Goal: Transaction & Acquisition: Download file/media

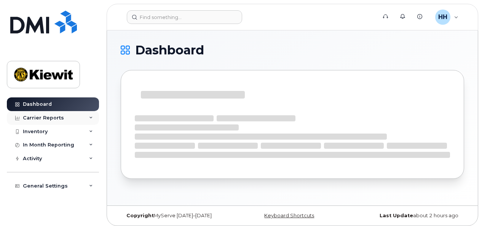
click at [93, 119] on icon at bounding box center [91, 118] width 4 height 4
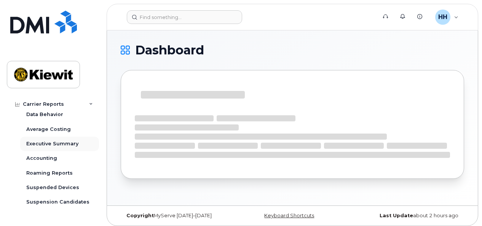
scroll to position [38, 0]
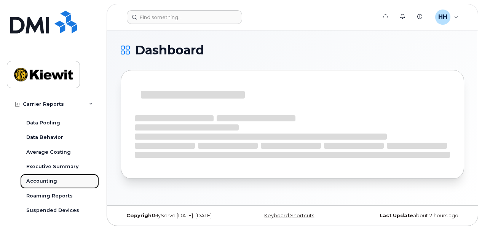
click at [46, 178] on div "Accounting" at bounding box center [41, 181] width 31 height 7
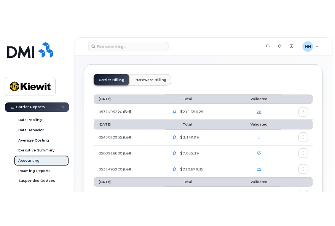
scroll to position [38, 0]
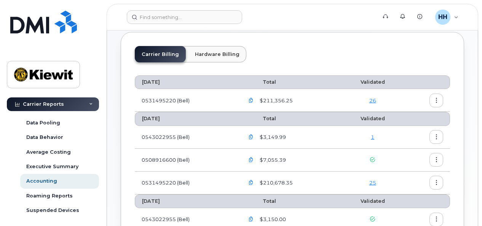
click at [434, 133] on button "button" at bounding box center [437, 137] width 14 height 14
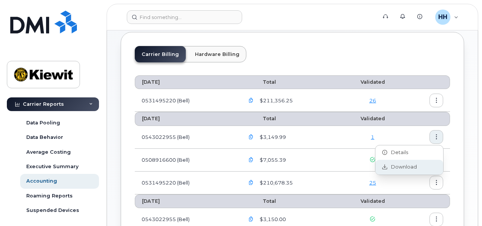
click at [411, 166] on span "Download" at bounding box center [403, 167] width 30 height 7
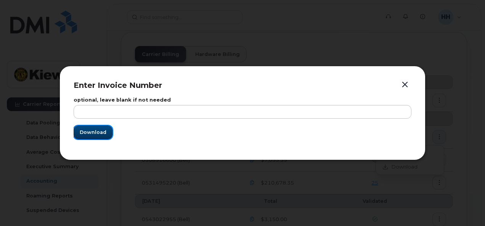
click at [100, 135] on span "Download" at bounding box center [93, 132] width 27 height 7
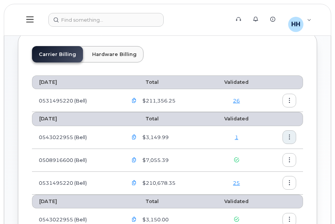
click at [137, 137] on icon "button" at bounding box center [134, 137] width 5 height 5
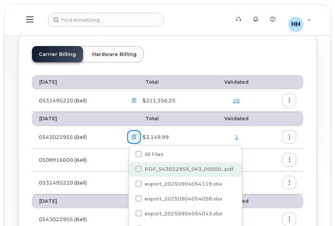
click at [136, 170] on span at bounding box center [139, 169] width 6 height 6
click at [130, 170] on input "PDF_543022955_043_00000...pdf" at bounding box center [129, 170] width 4 height 4
checkbox input "true"
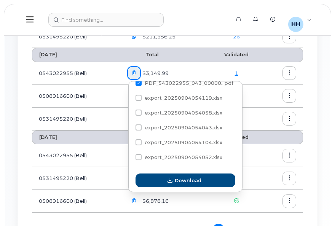
scroll to position [114, 0]
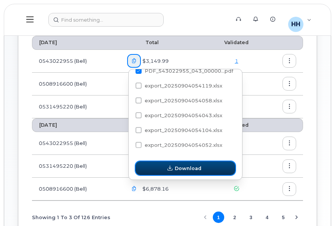
click at [189, 171] on span "Download" at bounding box center [188, 168] width 27 height 7
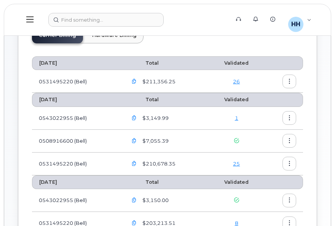
scroll to position [0, 0]
